Goal: Submit feedback/report problem: Submit feedback/report problem

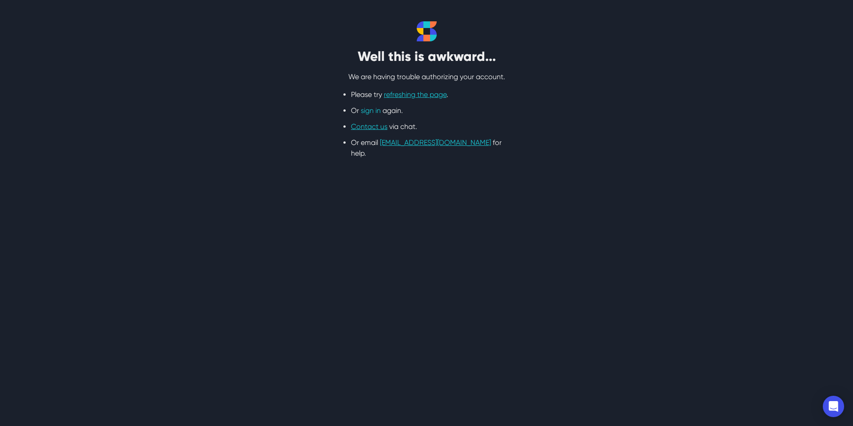
click at [376, 113] on link "sign in" at bounding box center [371, 110] width 20 height 8
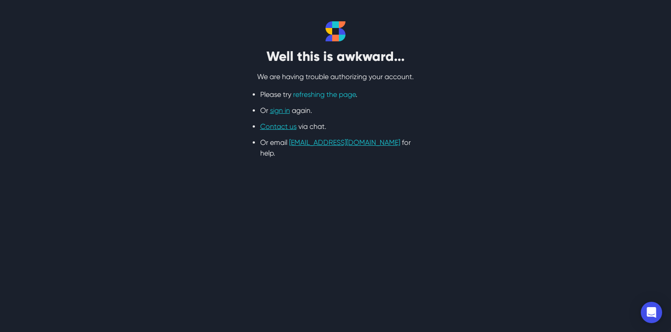
click at [310, 96] on link "refreshing the page" at bounding box center [324, 94] width 63 height 8
click at [322, 94] on link "refreshing the page" at bounding box center [324, 94] width 63 height 8
click at [284, 128] on link "Contact us" at bounding box center [278, 126] width 36 height 8
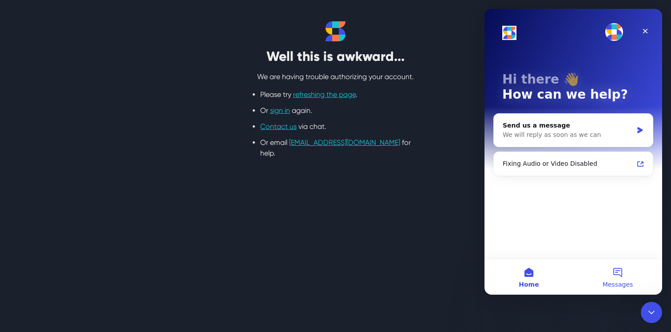
click at [618, 275] on button "Messages" at bounding box center [618, 277] width 89 height 36
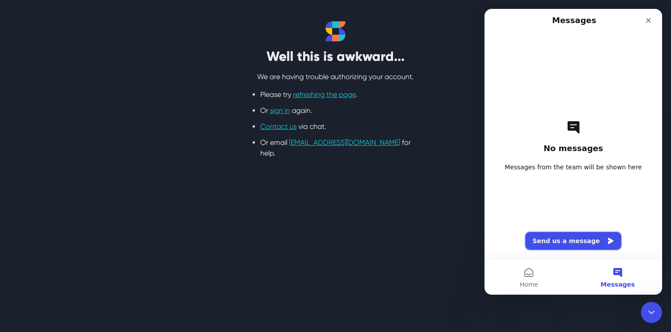
click at [574, 243] on button "Send us a message" at bounding box center [574, 241] width 96 height 18
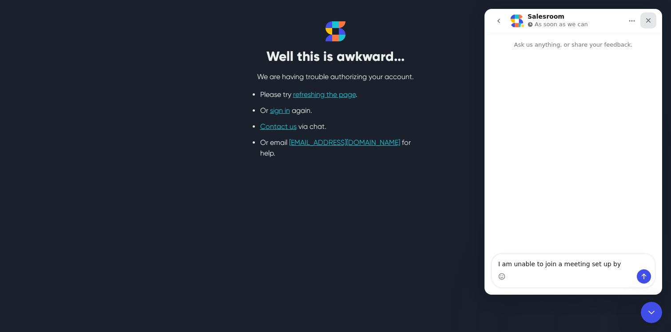
type textarea "I am unable to join a meeting set up by"
click at [651, 21] on icon "Close" at bounding box center [648, 20] width 7 height 7
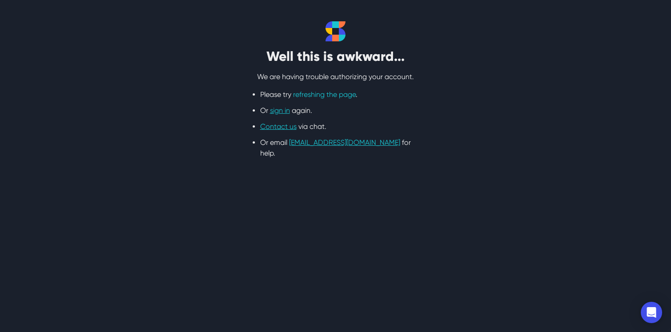
click at [343, 94] on link "refreshing the page" at bounding box center [324, 94] width 63 height 8
click at [338, 94] on link "refreshing the page" at bounding box center [324, 94] width 63 height 8
